Goal: Complete application form

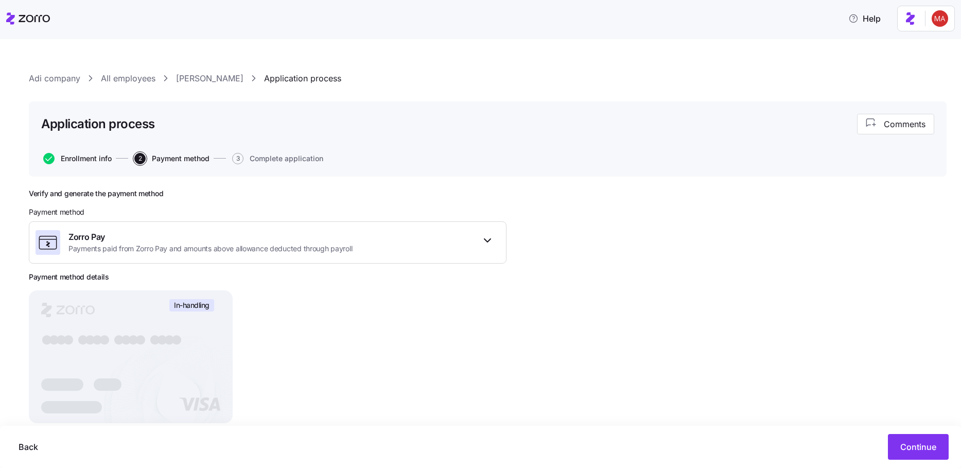
click at [72, 156] on span "Enrollment info" at bounding box center [86, 158] width 51 height 7
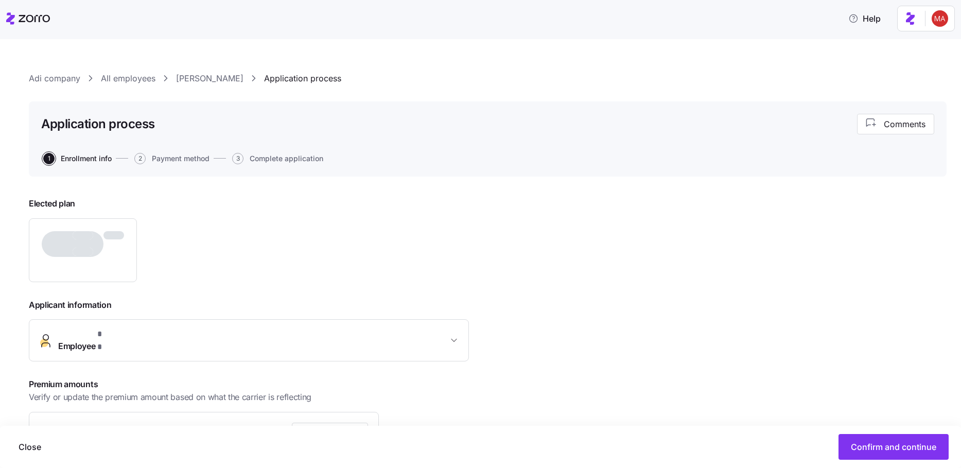
type input "$2,051.88"
type input "[DATE]"
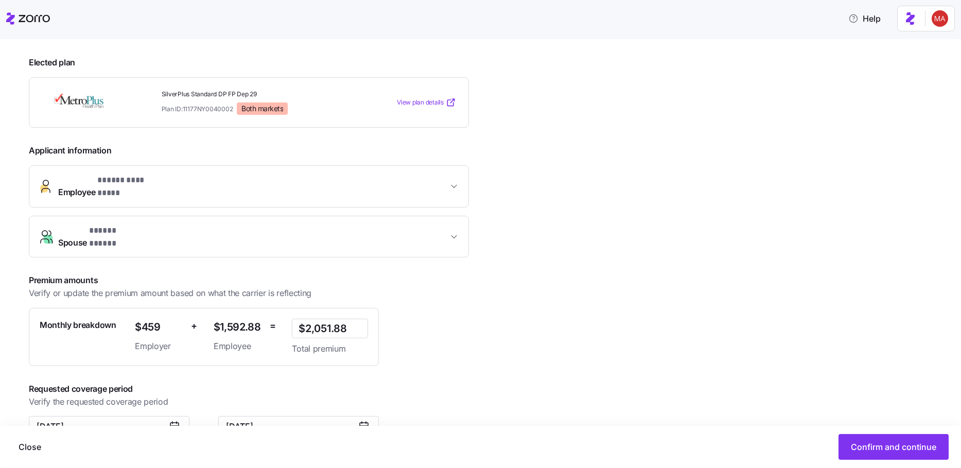
scroll to position [157, 0]
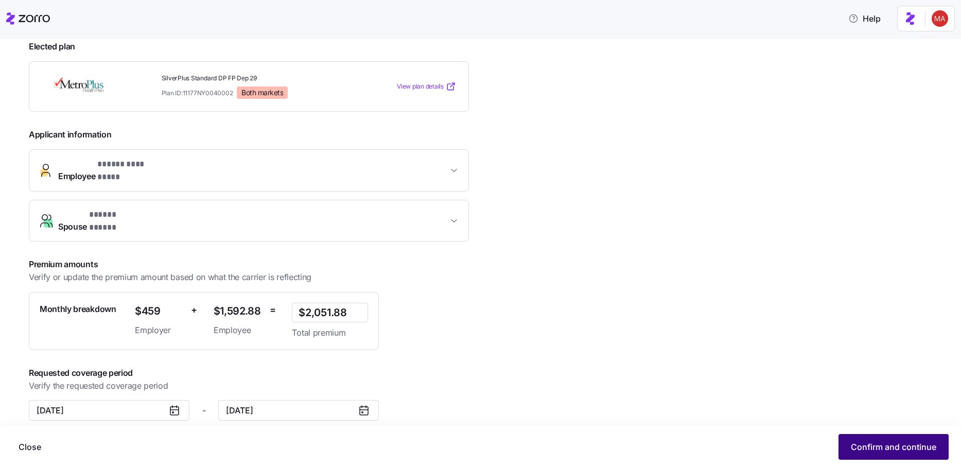
click at [877, 446] on span "Confirm and continue" at bounding box center [893, 446] width 85 height 12
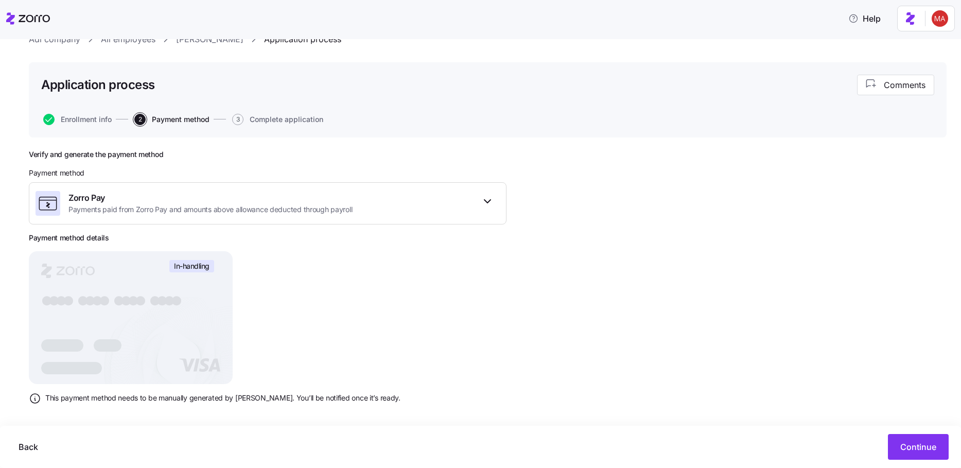
scroll to position [48, 0]
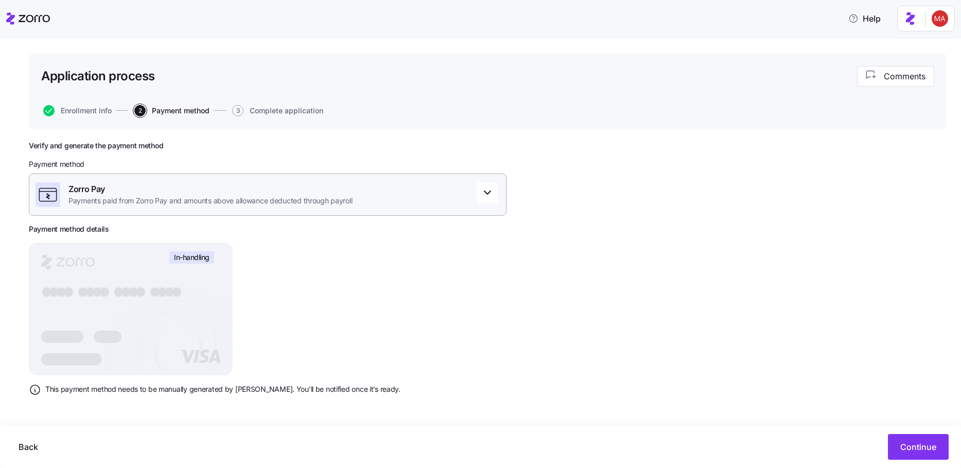
drag, startPoint x: 348, startPoint y: 200, endPoint x: 359, endPoint y: 214, distance: 17.6
click at [349, 200] on span "Payments paid from Zorro Pay and amounts above allowance deducted through payro…" at bounding box center [210, 201] width 284 height 10
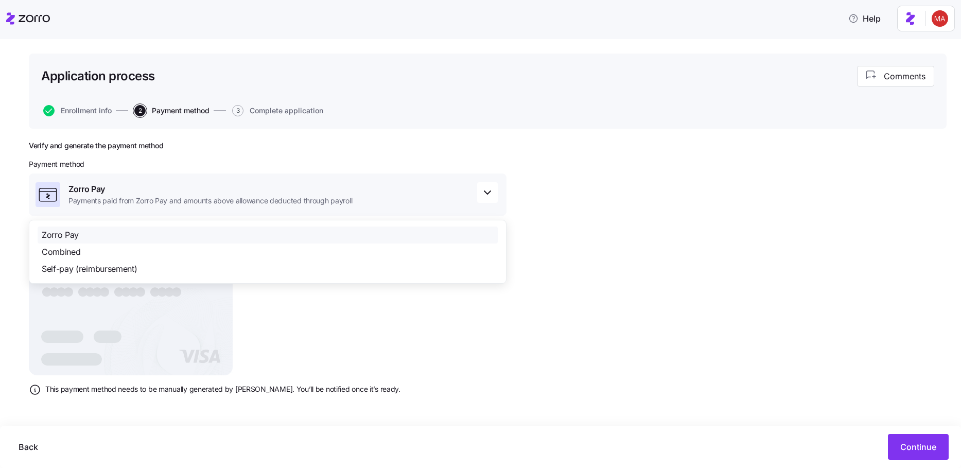
click at [609, 354] on div "Verify and generate the payment method Payment method Zorro Pay Payments paid f…" at bounding box center [488, 298] width 918 height 314
click at [451, 180] on div "Zorro Pay Payments paid from Zorro Pay and amounts above allowance deducted thr…" at bounding box center [268, 194] width 478 height 42
